Goal: Task Accomplishment & Management: Manage account settings

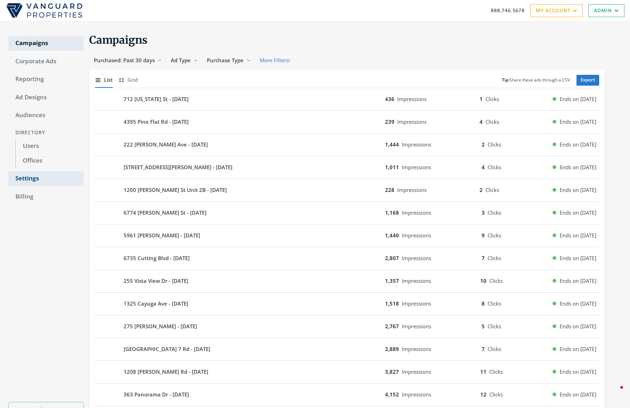
click at [25, 180] on link "Settings" at bounding box center [45, 178] width 75 height 15
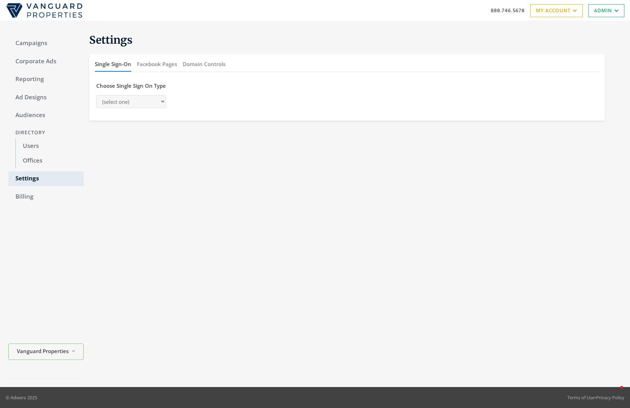
select select "[PERSON_NAME]"
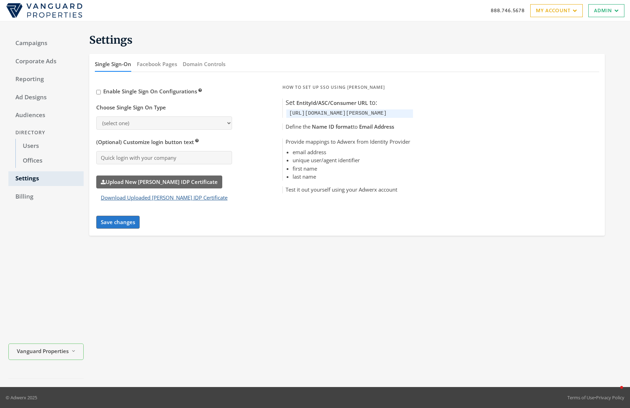
click at [131, 195] on button "Download Uploaded [PERSON_NAME] IDP Certificate" at bounding box center [164, 197] width 136 height 13
click at [174, 197] on button "Download Uploaded [PERSON_NAME] IDP Certificate" at bounding box center [164, 197] width 136 height 13
click at [144, 180] on label "Upload New [PERSON_NAME] IDP Certificate" at bounding box center [159, 182] width 126 height 13
click at [0, 0] on input "Upload New [PERSON_NAME] IDP Certificate" at bounding box center [0, 0] width 0 height 0
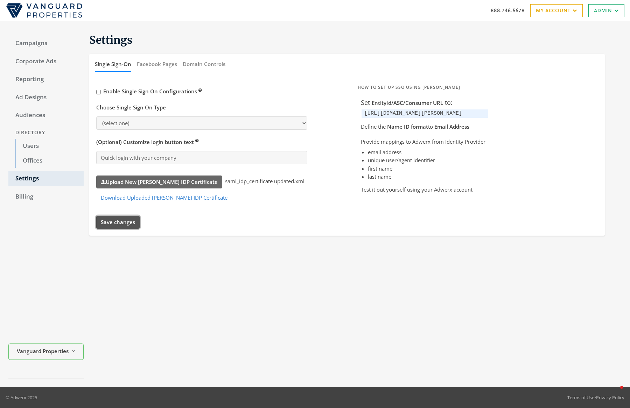
click at [121, 222] on button "Save changes" at bounding box center [117, 222] width 43 height 13
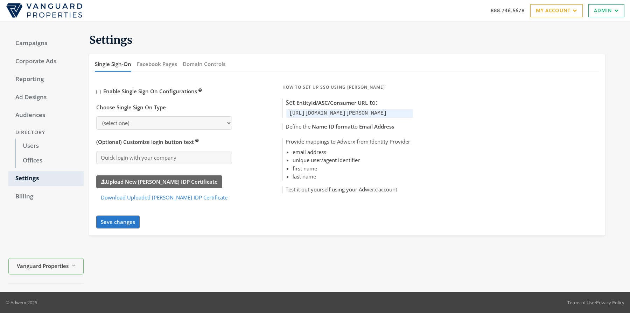
select select "[PERSON_NAME]"
